Goal: Transaction & Acquisition: Download file/media

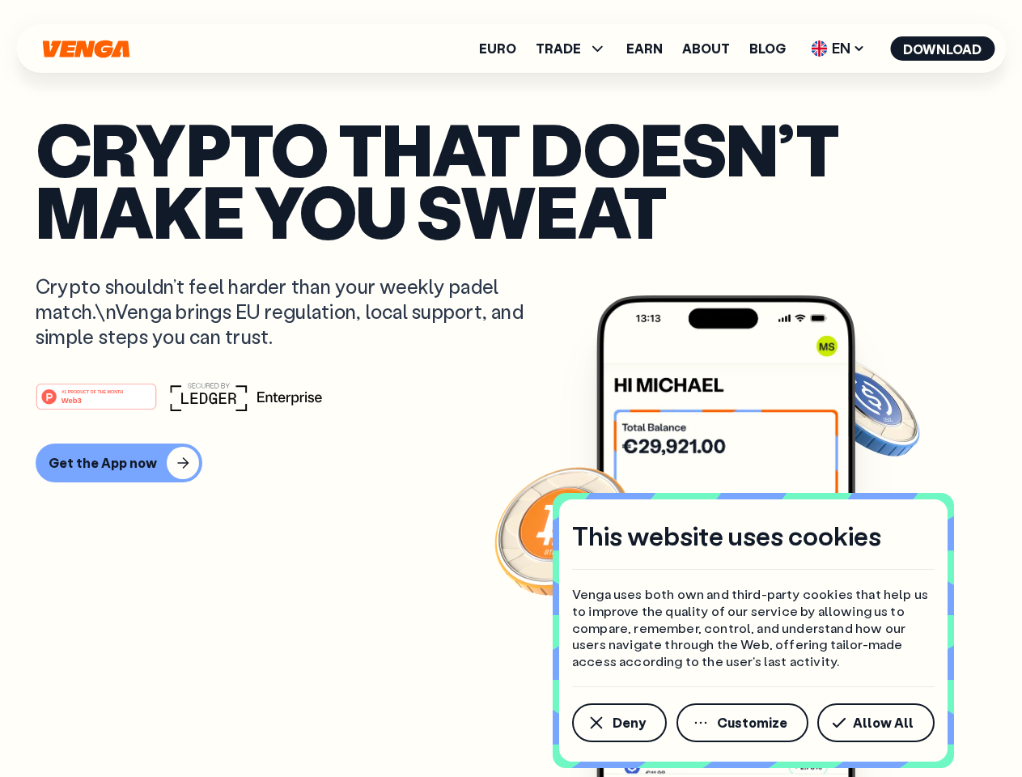
click at [511, 389] on div "#1 PRODUCT OF THE MONTH Web3" at bounding box center [511, 396] width 951 height 29
click at [619, 723] on span "Deny" at bounding box center [629, 722] width 33 height 13
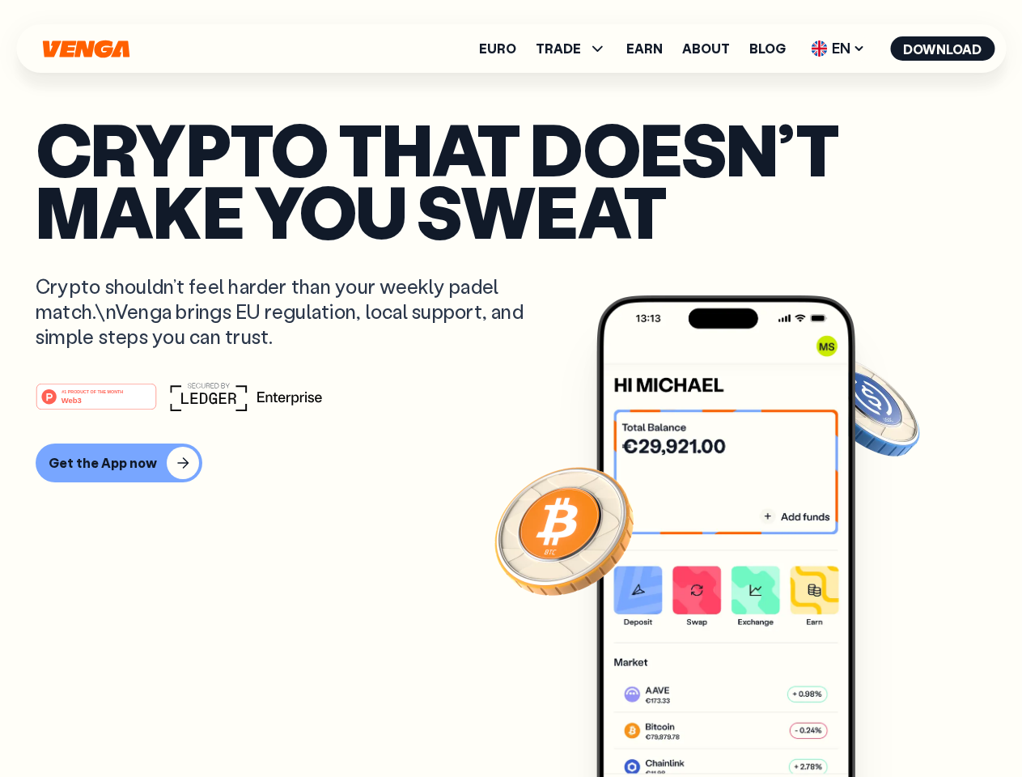
click at [744, 723] on img at bounding box center [726, 566] width 259 height 542
click at [879, 723] on article "Crypto that doesn’t make you sweat Crypto shouldn’t feel harder than your weekl…" at bounding box center [511, 420] width 951 height 607
click at [576, 49] on span "TRADE" at bounding box center [558, 48] width 45 height 13
click at [839, 49] on span "EN" at bounding box center [839, 49] width 66 height 26
click at [943, 49] on button "Download" at bounding box center [943, 48] width 104 height 24
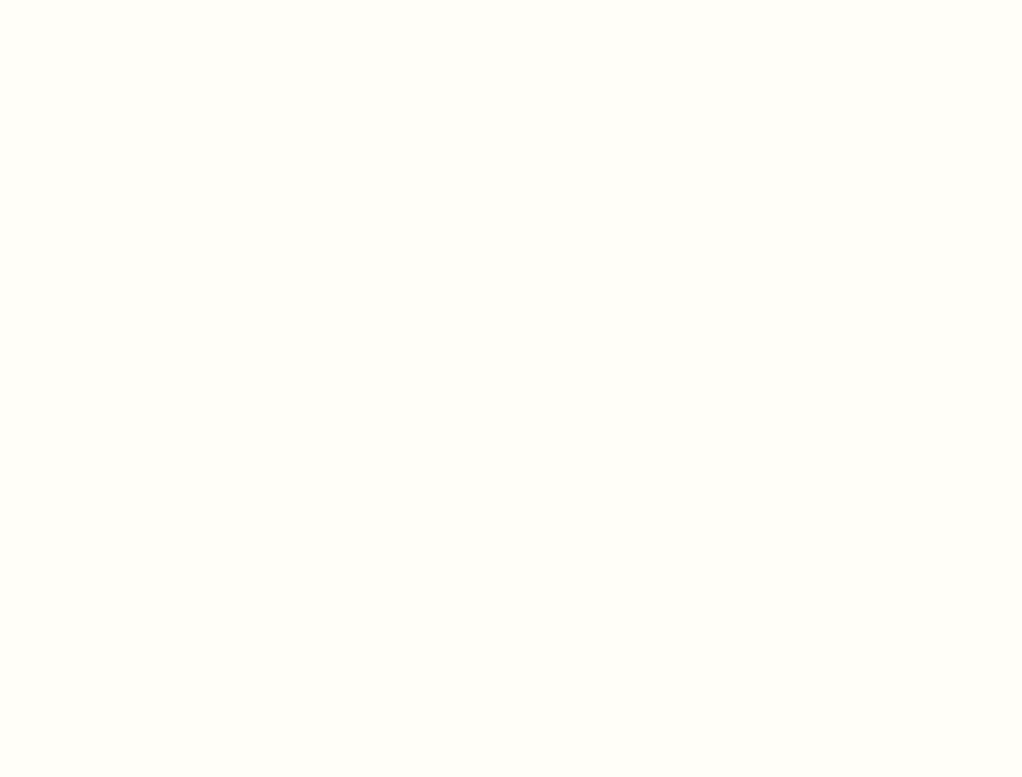
click at [117, 0] on html "This website uses cookies Venga uses both own and third-party cookies that help…" at bounding box center [511, 0] width 1022 height 0
click at [99, 0] on html "This website uses cookies Venga uses both own and third-party cookies that help…" at bounding box center [511, 0] width 1022 height 0
